Goal: Share content: Share content

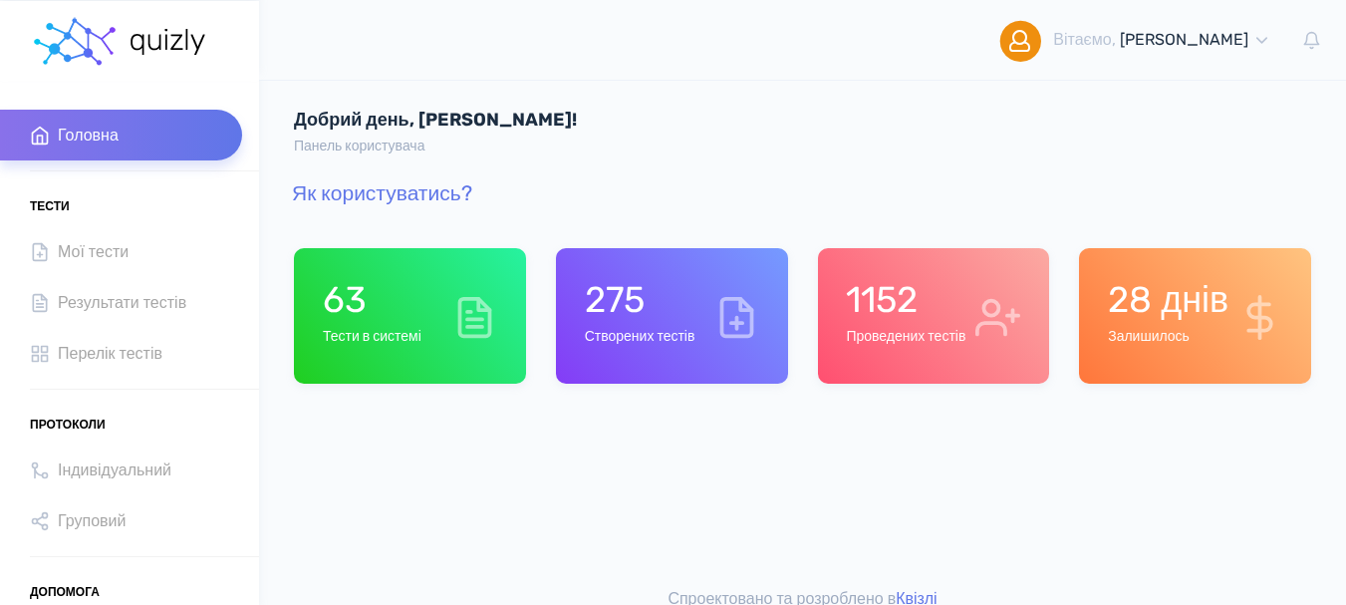
click at [395, 311] on h1 "63" at bounding box center [372, 299] width 99 height 43
click at [930, 303] on h1 "1152" at bounding box center [906, 299] width 120 height 43
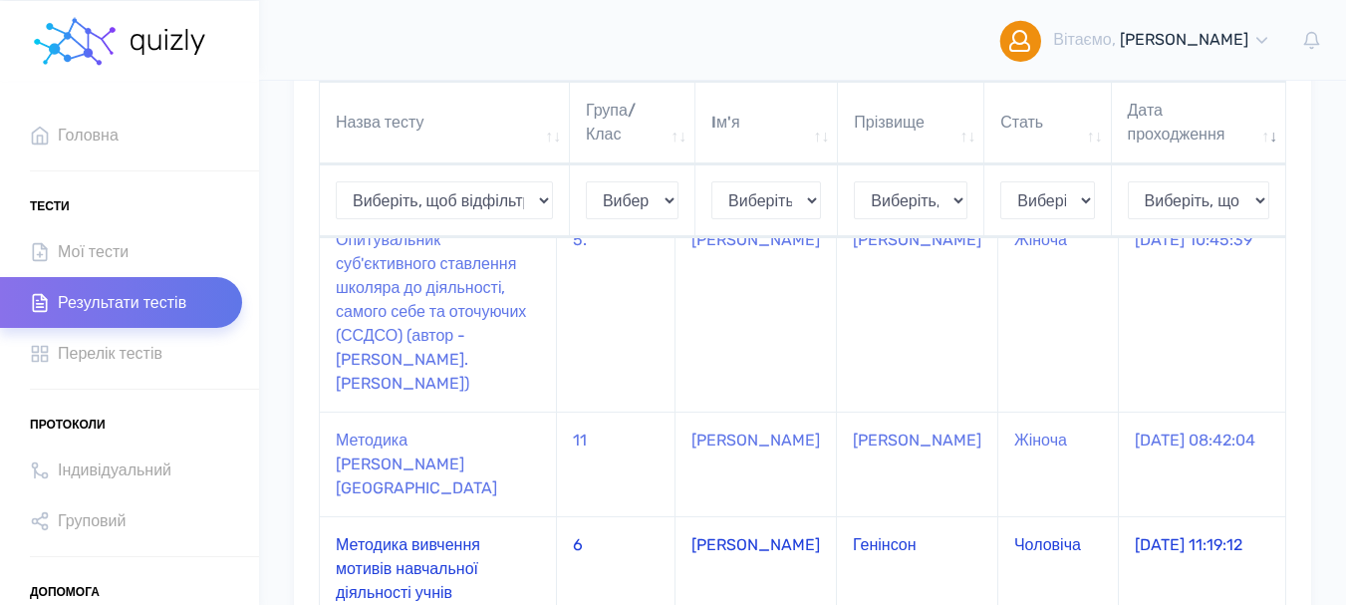
scroll to position [697, 0]
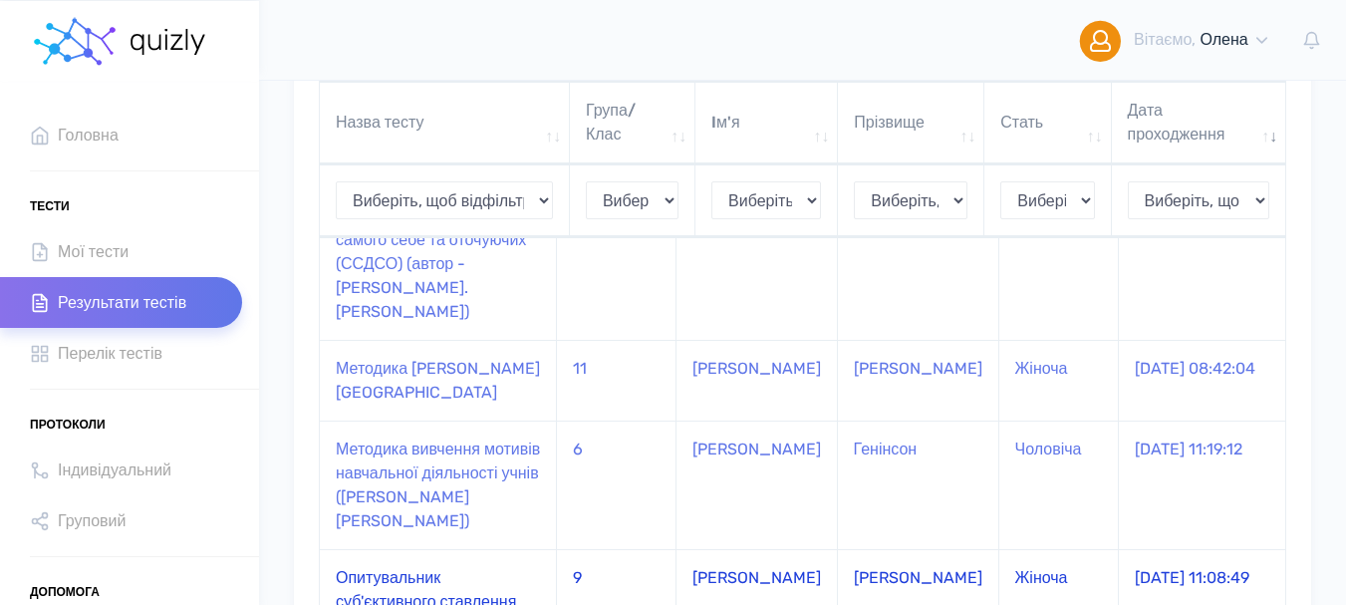
scroll to position [697, 0]
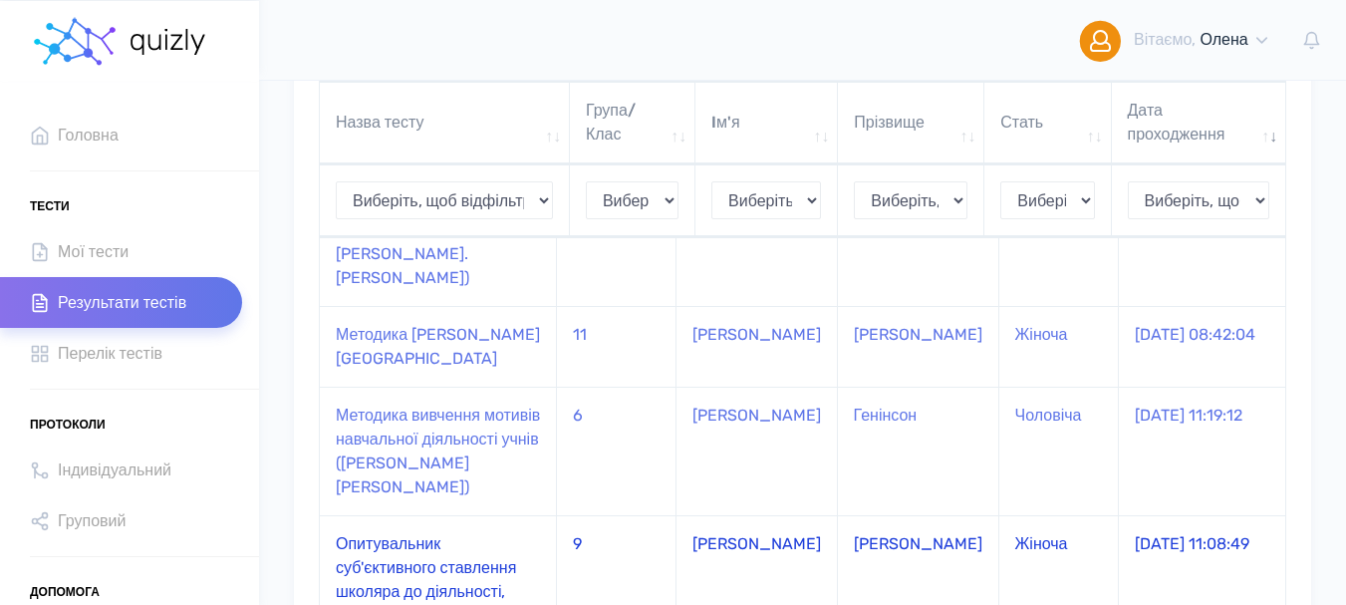
click at [372, 515] on td "Опитувальник суб'єктивного ставлення школяра до діяльності, самого себе та оточ…" at bounding box center [438, 615] width 237 height 200
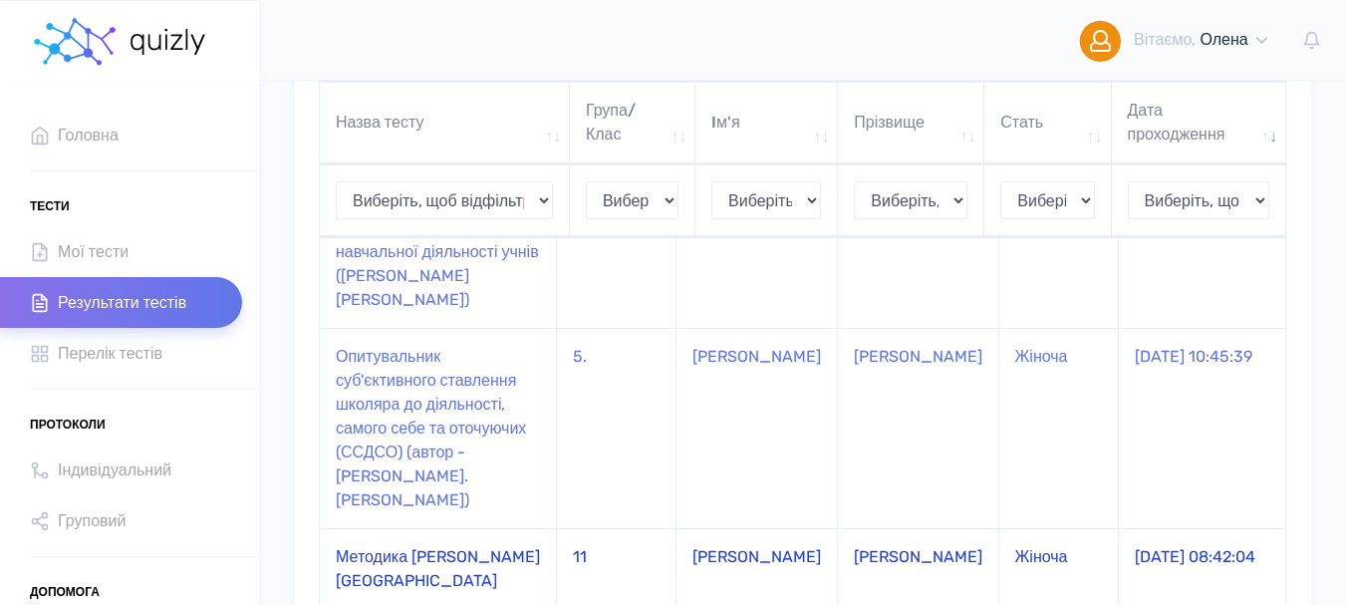
scroll to position [498, 0]
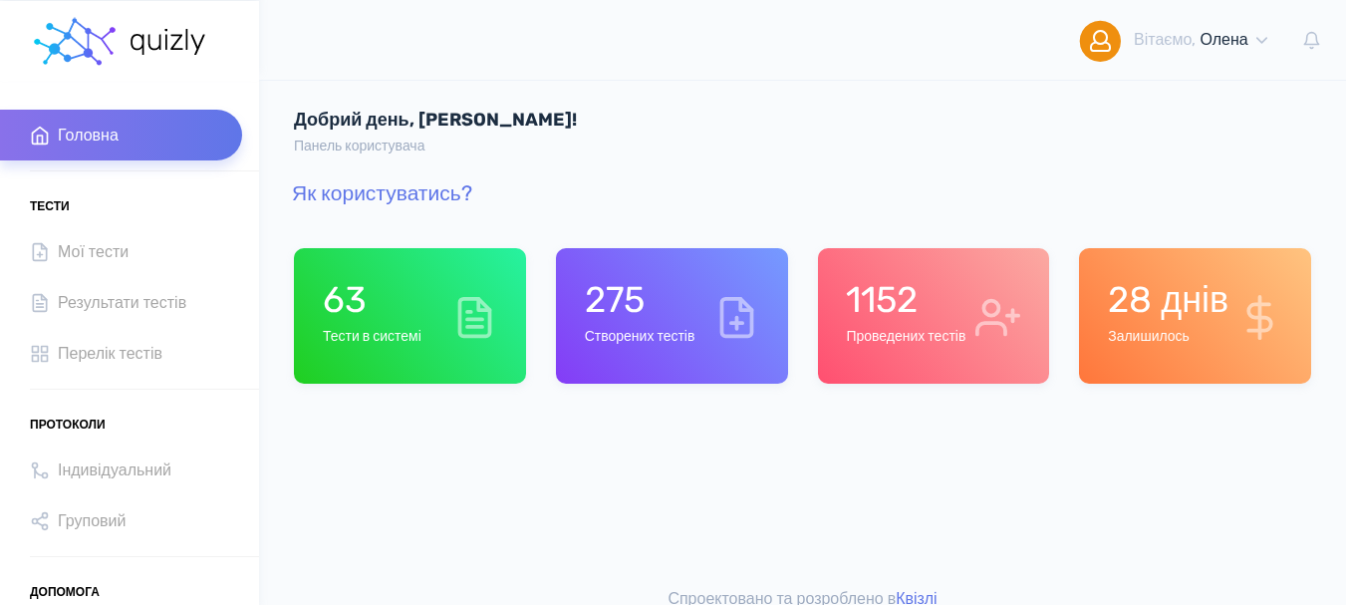
click at [643, 356] on div "275 Створених тестів" at bounding box center [672, 316] width 232 height 136
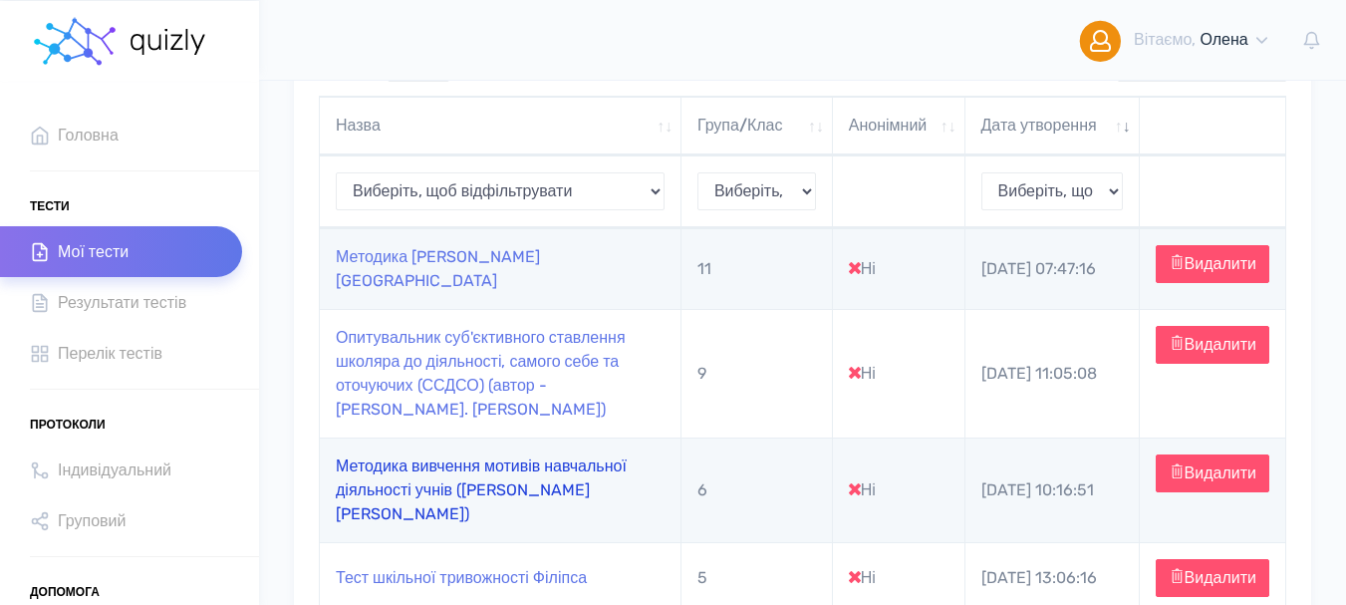
scroll to position [199, 0]
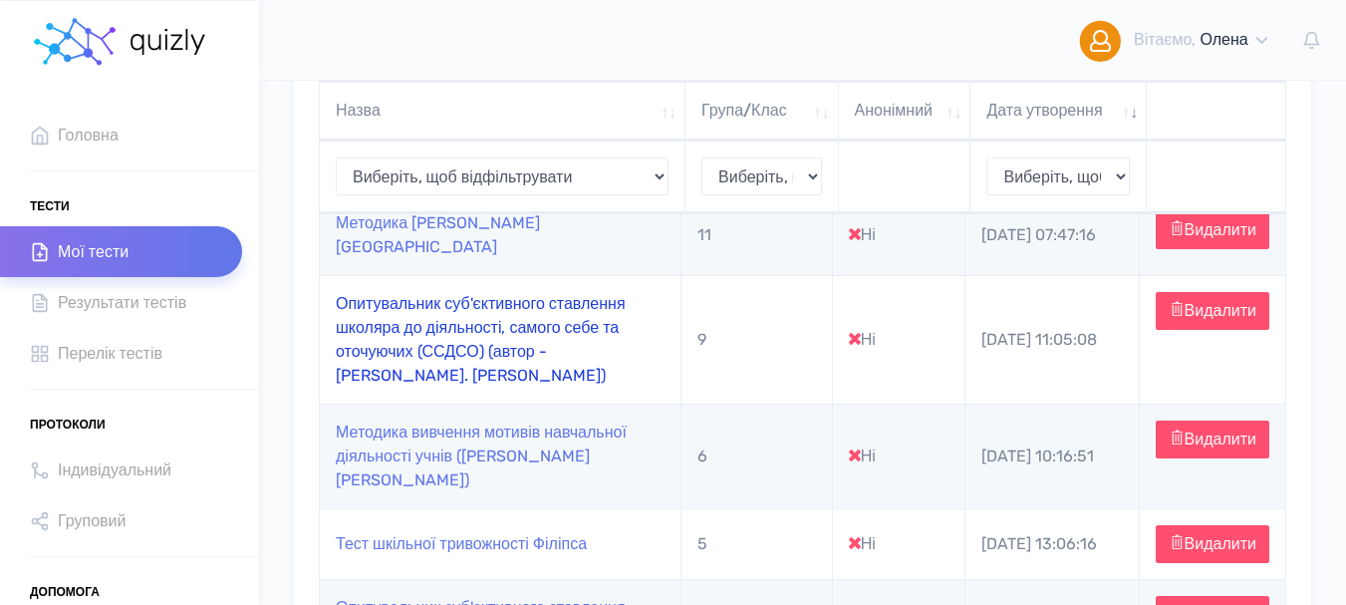
drag, startPoint x: 425, startPoint y: 332, endPoint x: 381, endPoint y: 333, distance: 44.8
click at [381, 333] on link "Опитувальник суб'єктивного ставлення школяра до діяльності, самого себе та оточ…" at bounding box center [481, 339] width 290 height 91
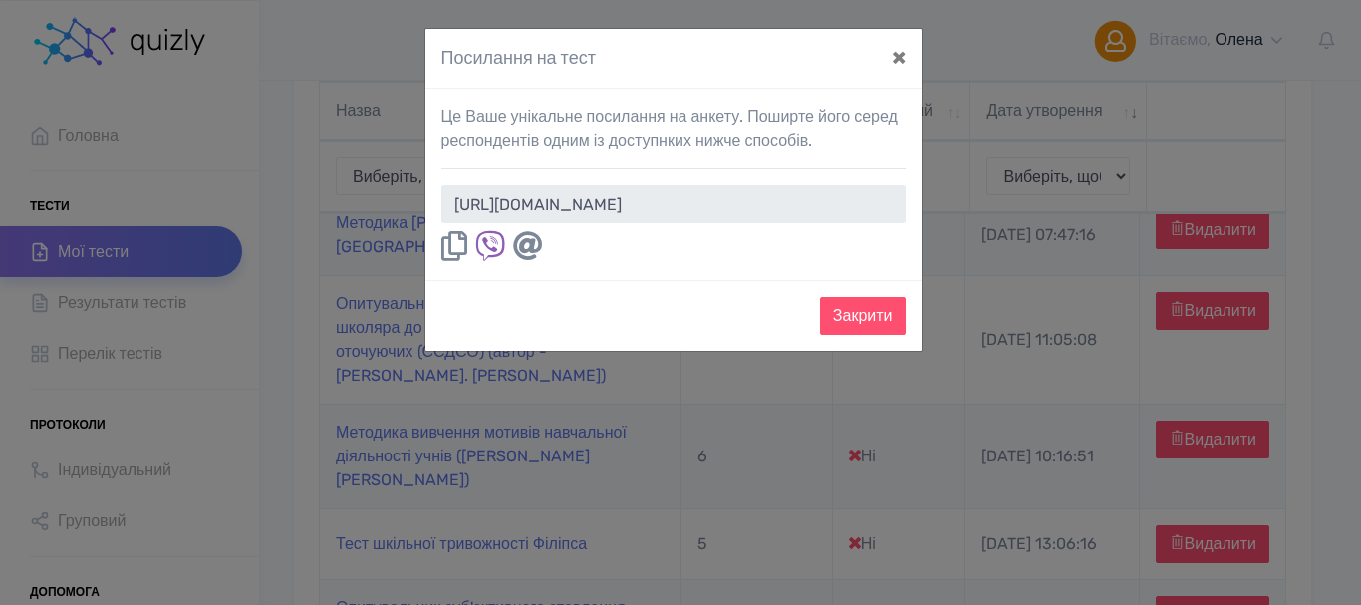
click at [454, 239] on icon at bounding box center [454, 246] width 26 height 30
click at [434, 476] on div "Посилання на тест × Це Ваше унікальне посилання на анкету. Поширте його серед р…" at bounding box center [680, 302] width 1361 height 605
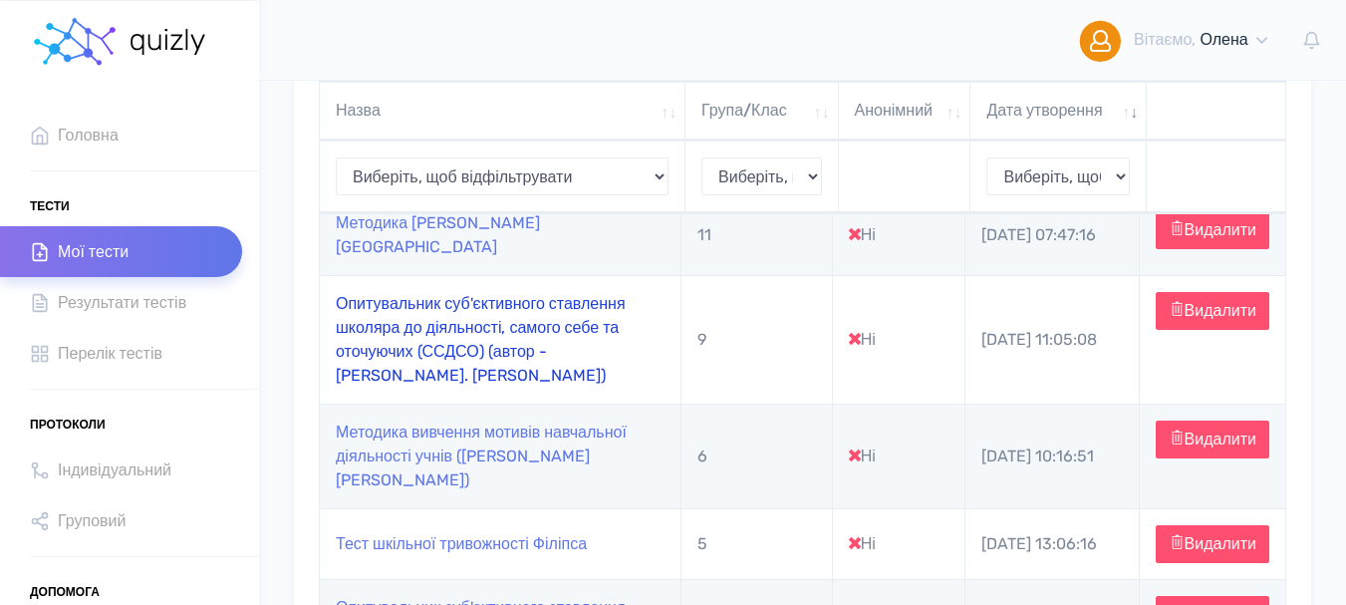
drag, startPoint x: 424, startPoint y: 351, endPoint x: 379, endPoint y: 341, distance: 46.9
click at [379, 341] on link "Опитувальник суб'єктивного ставлення школяра до діяльності, самого себе та оточ…" at bounding box center [481, 339] width 290 height 91
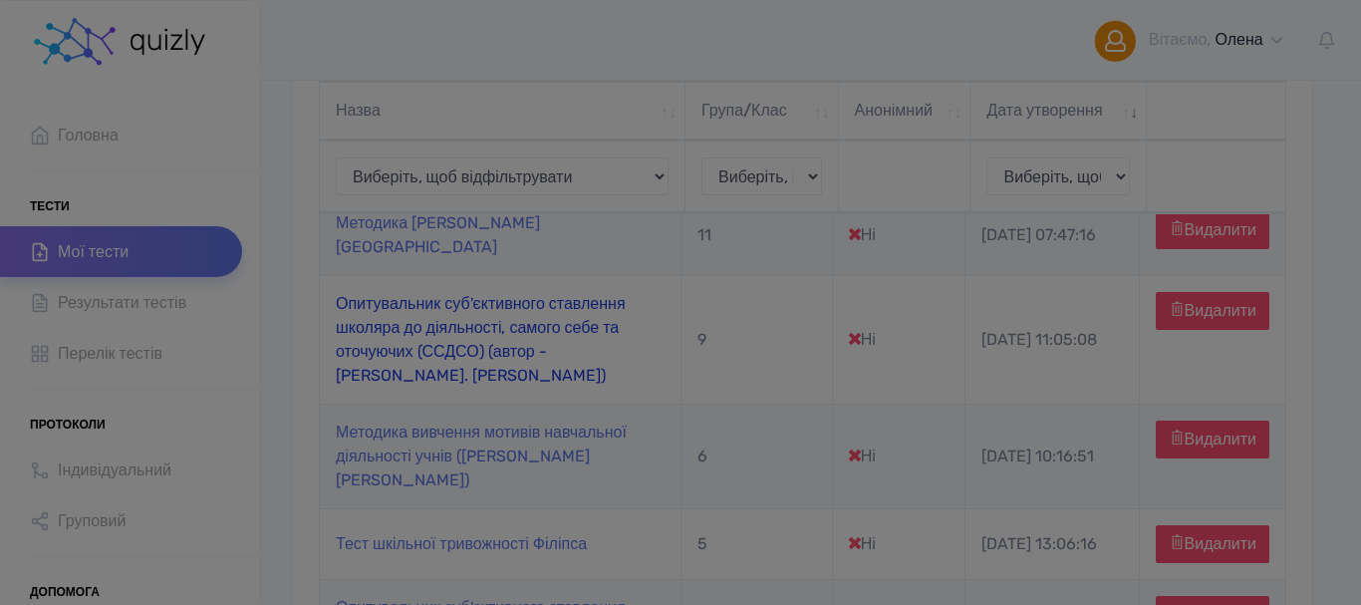
click at [379, 341] on body "Вітаємо, Олена Мiй профіль" at bounding box center [680, 607] width 1361 height 1612
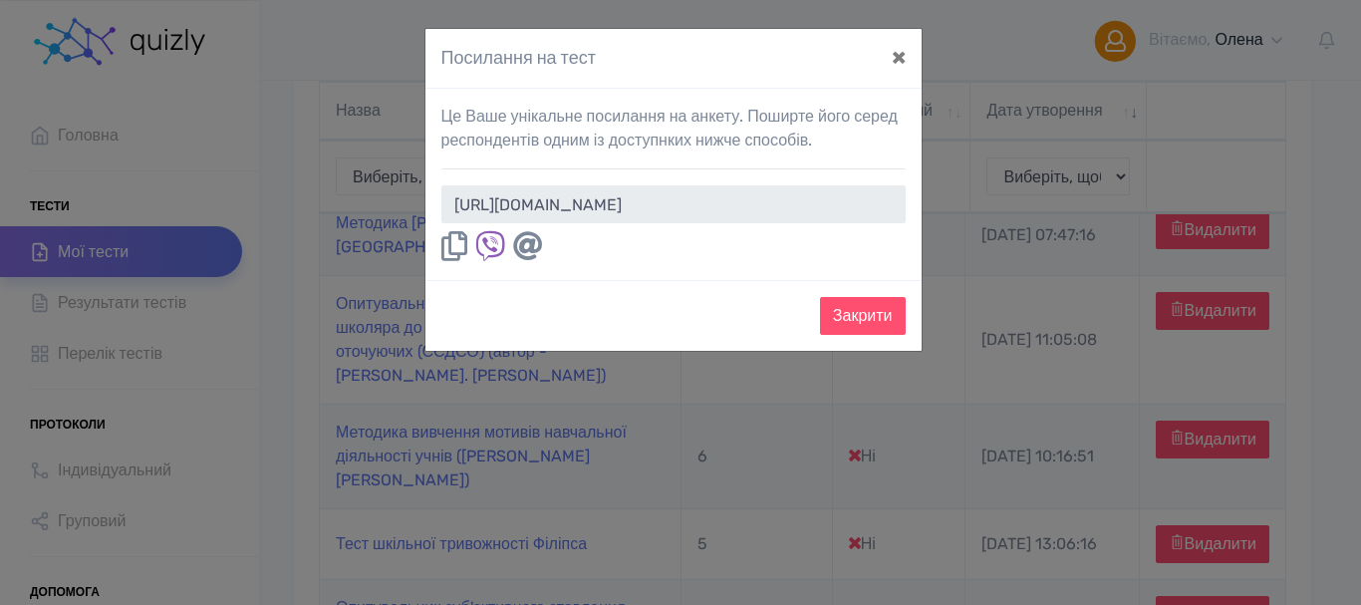
click at [455, 245] on icon at bounding box center [454, 246] width 26 height 30
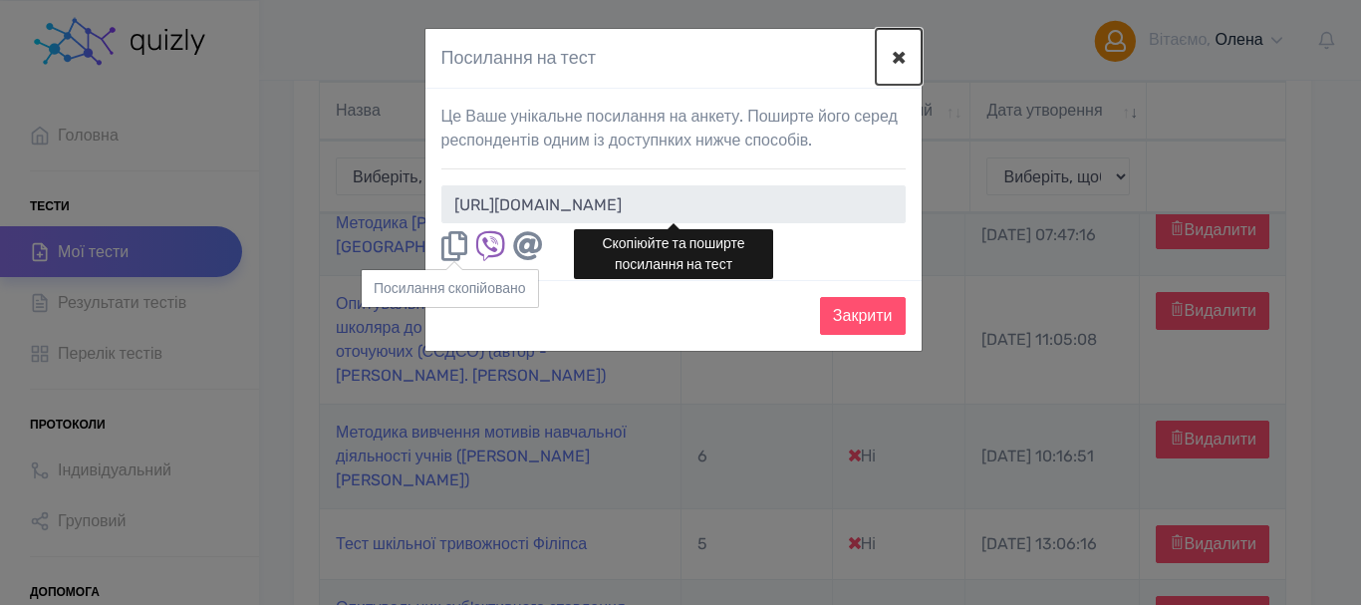
click at [902, 54] on button "×" at bounding box center [899, 57] width 46 height 56
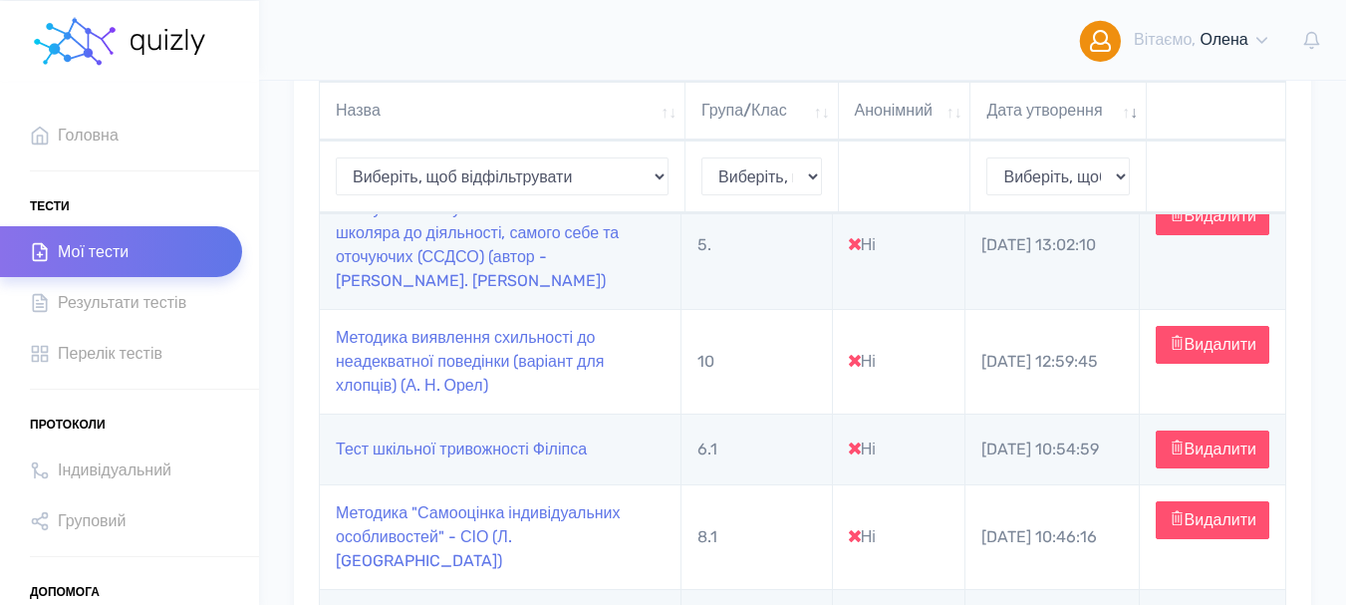
scroll to position [0, 0]
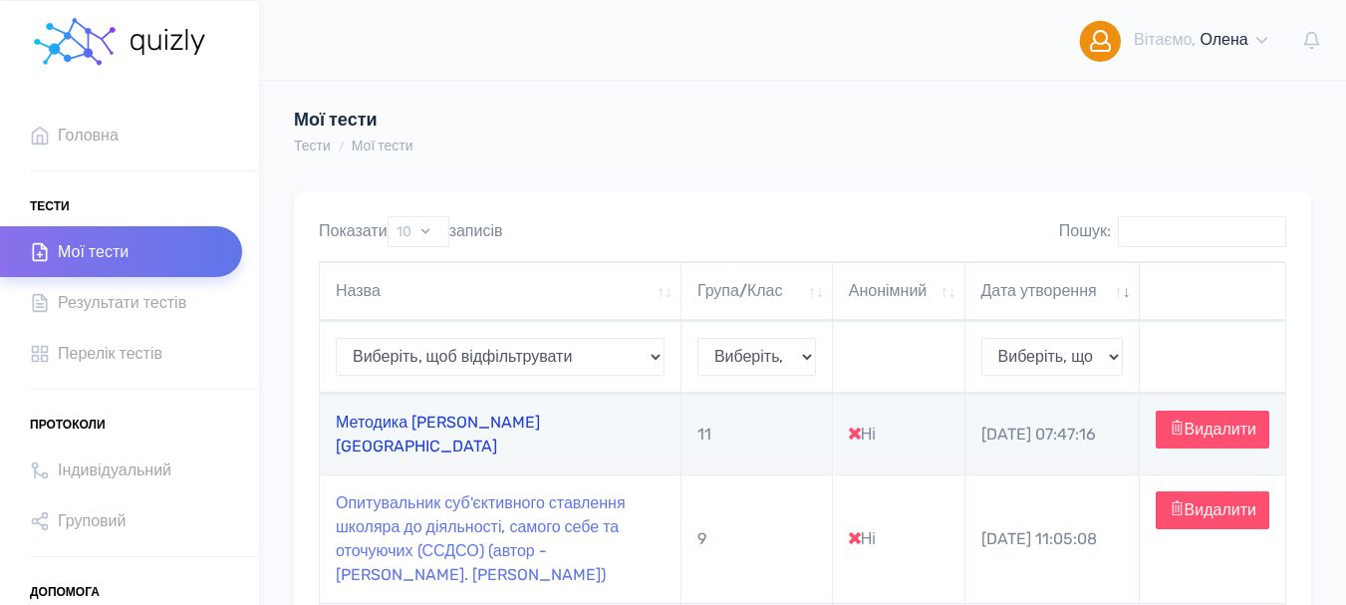
click at [425, 437] on link "Методика [PERSON_NAME] [GEOGRAPHIC_DATA]" at bounding box center [438, 434] width 204 height 43
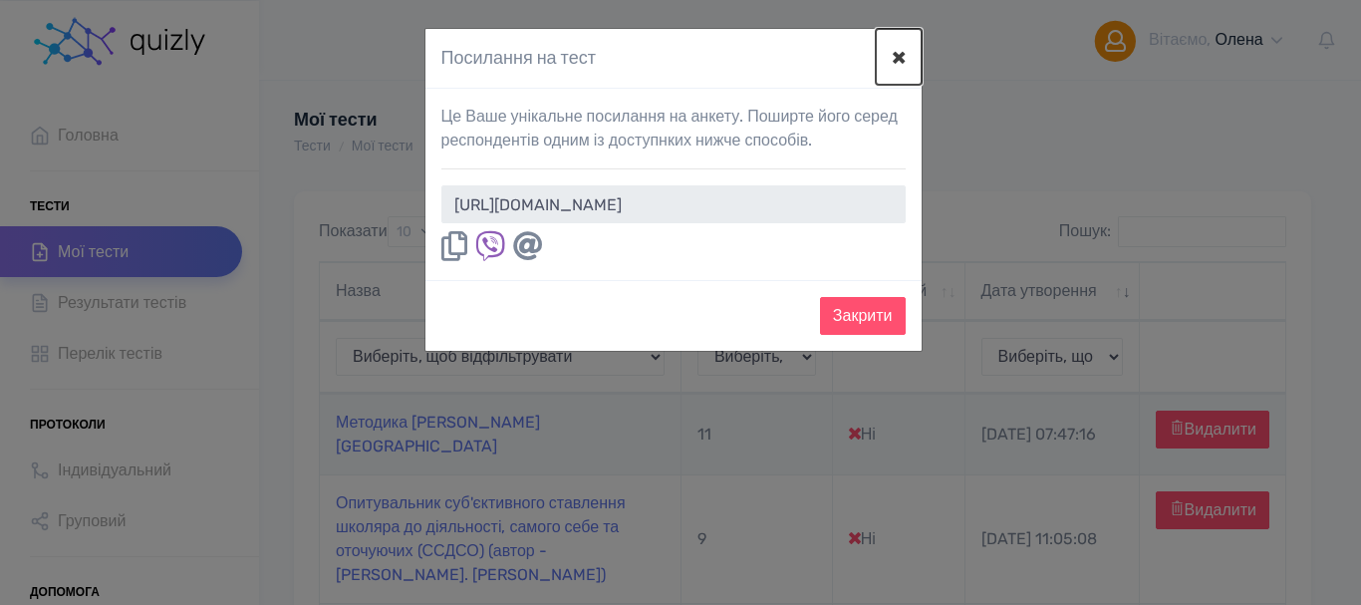
click at [902, 51] on button "×" at bounding box center [899, 57] width 46 height 56
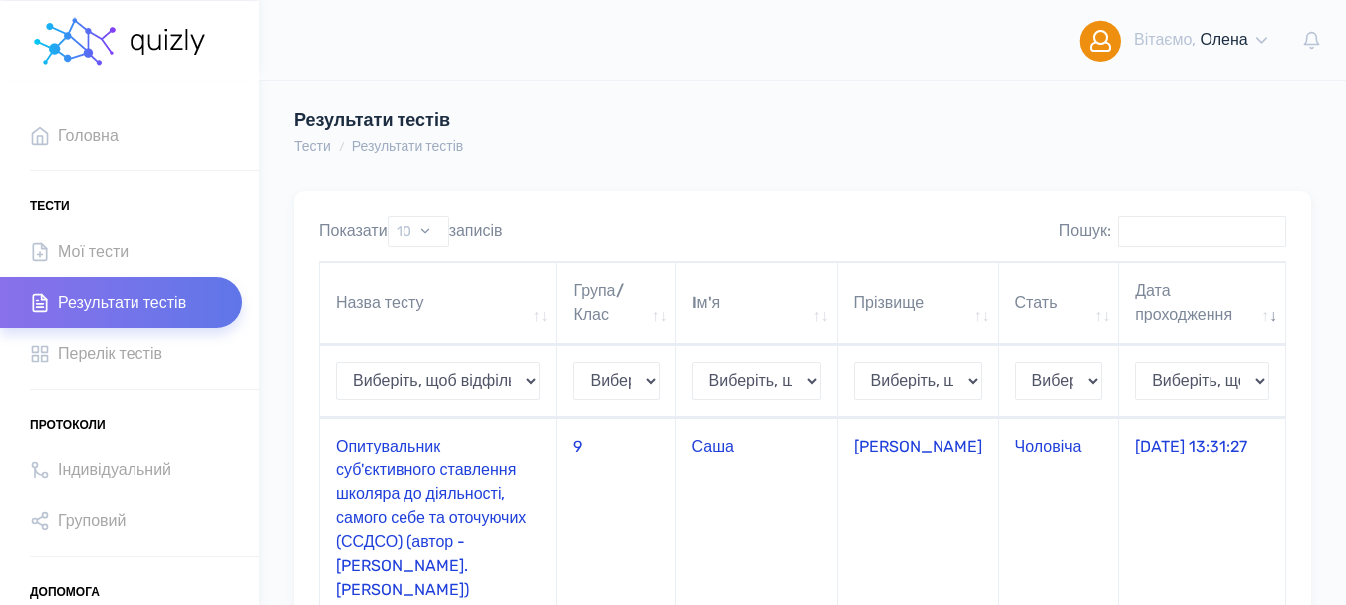
click at [397, 477] on td "Опитувальник суб'єктивного ставлення школяра до діяльності, самого себе та оточ…" at bounding box center [438, 517] width 237 height 200
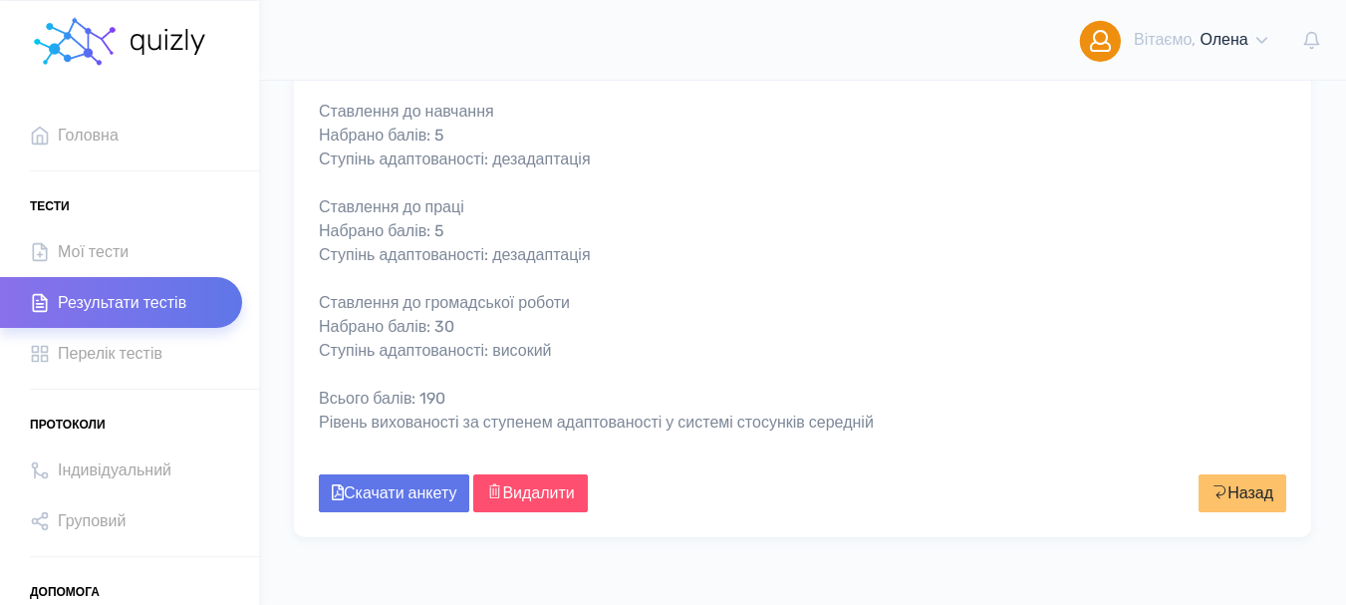
scroll to position [851, 0]
